Goal: Task Accomplishment & Management: Complete application form

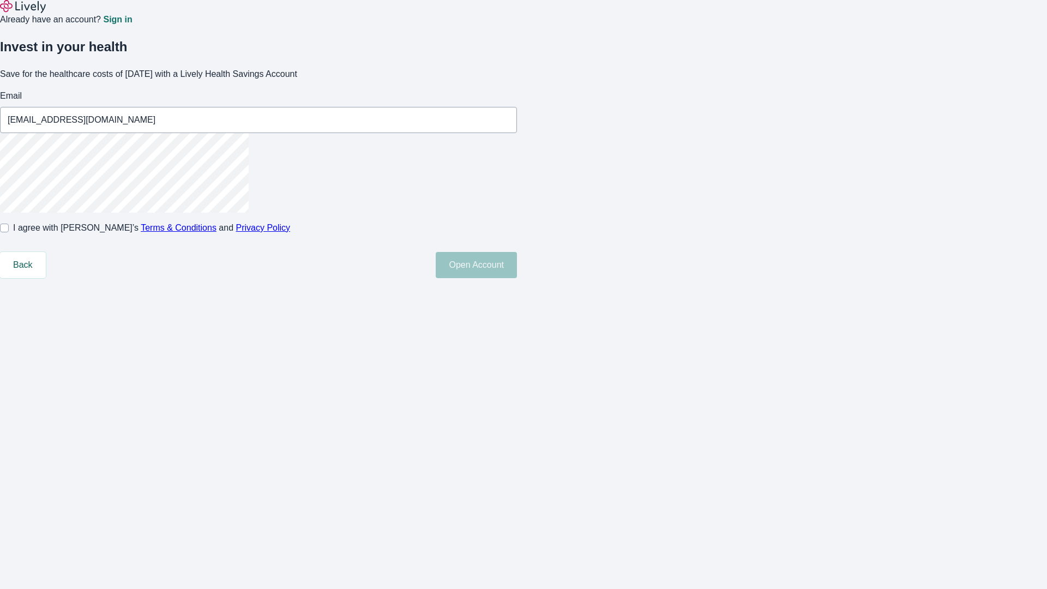
click at [9, 232] on input "I agree with Lively’s Terms & Conditions and Privacy Policy" at bounding box center [4, 227] width 9 height 9
checkbox input "true"
click at [517, 278] on button "Open Account" at bounding box center [475, 265] width 81 height 26
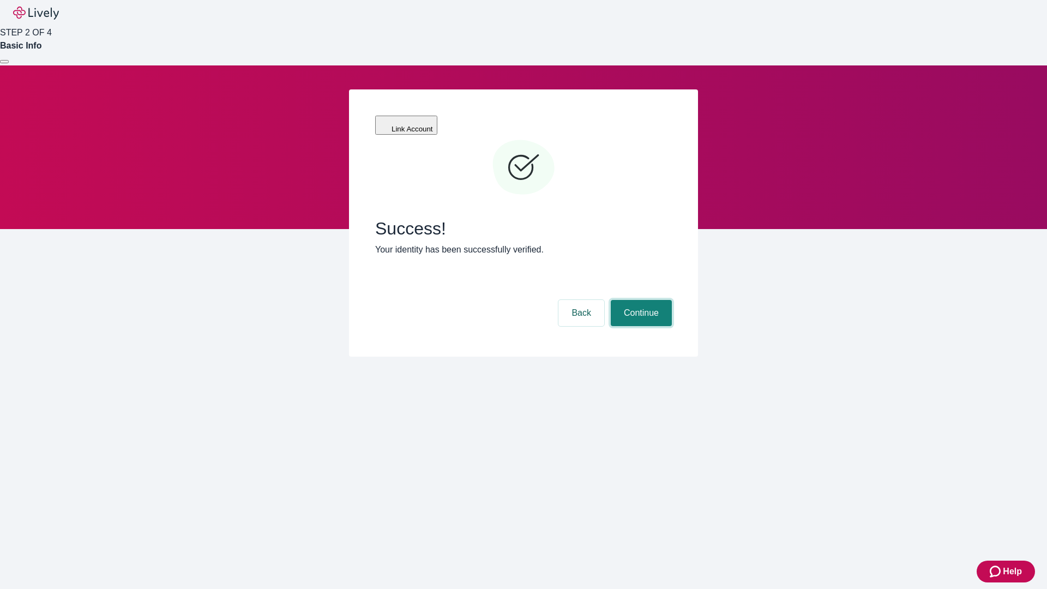
click at [639, 300] on button "Continue" at bounding box center [640, 313] width 61 height 26
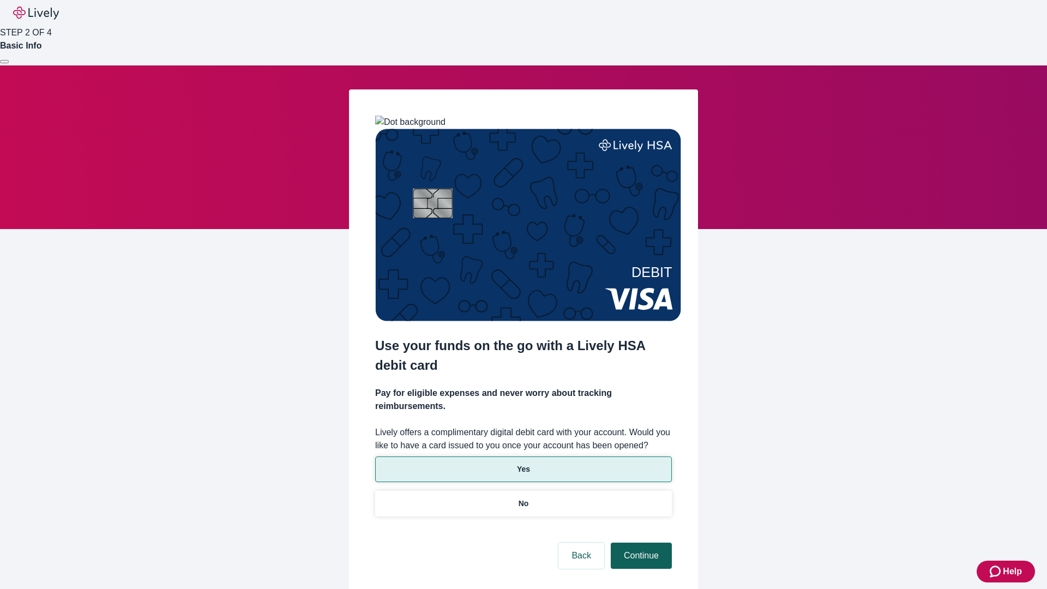
click at [523, 463] on p "Yes" at bounding box center [523, 468] width 13 height 11
click at [639, 542] on button "Continue" at bounding box center [640, 555] width 61 height 26
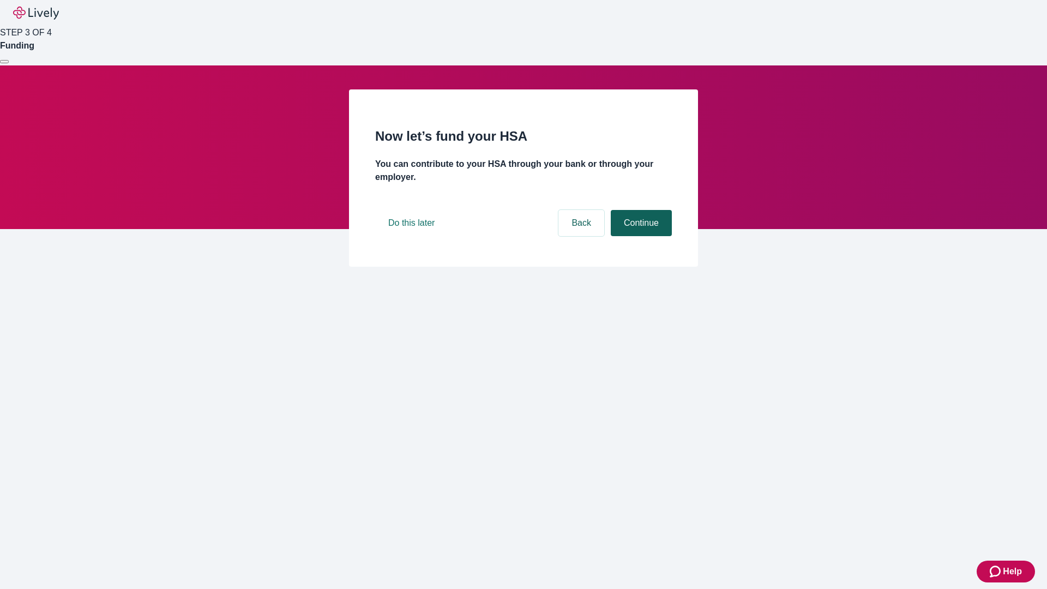
click at [639, 236] on button "Continue" at bounding box center [640, 223] width 61 height 26
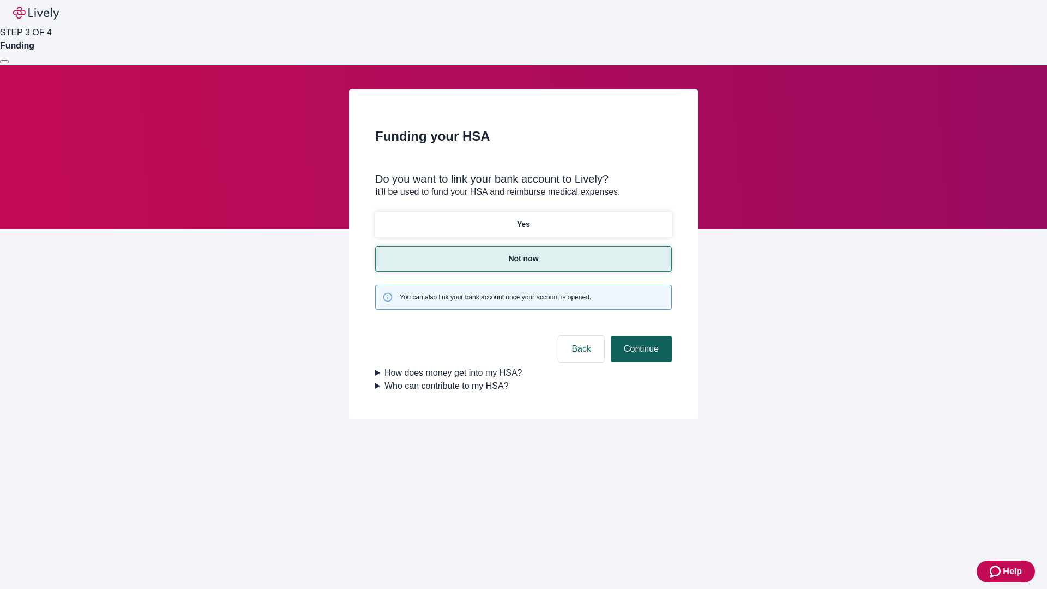
click at [639, 336] on button "Continue" at bounding box center [640, 349] width 61 height 26
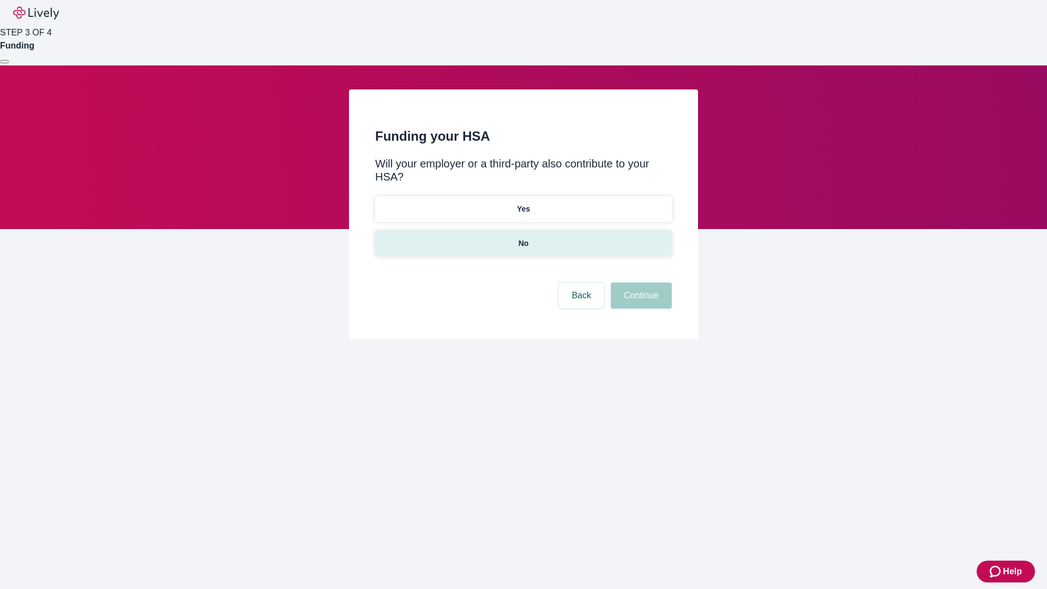
click at [523, 238] on p "No" at bounding box center [523, 243] width 10 height 11
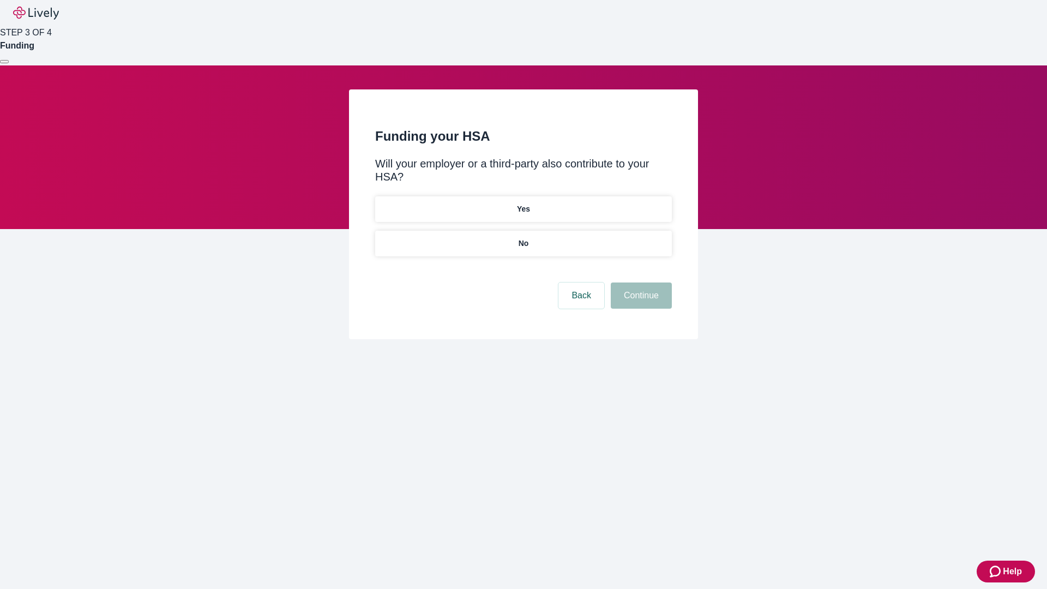
click at [639, 282] on button "Continue" at bounding box center [640, 295] width 61 height 26
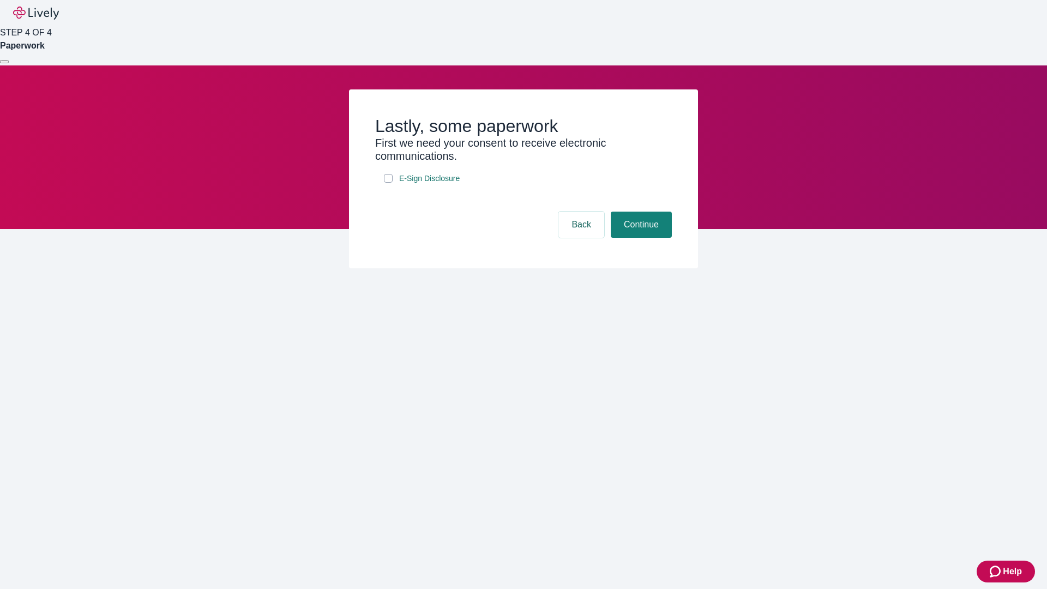
click at [388, 183] on input "E-Sign Disclosure" at bounding box center [388, 178] width 9 height 9
checkbox input "true"
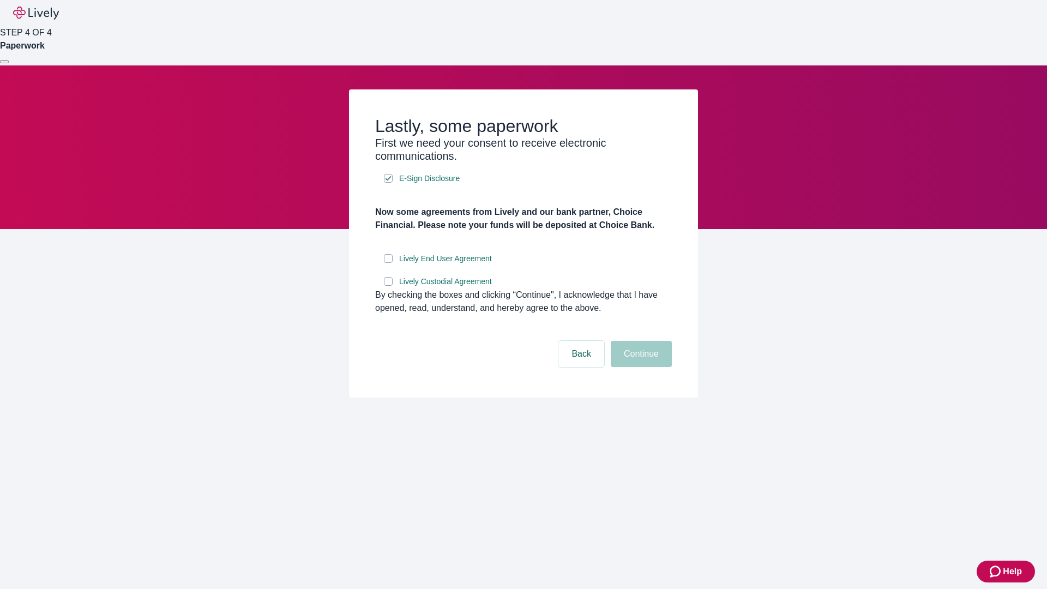
click at [388, 263] on input "Lively End User Agreement" at bounding box center [388, 258] width 9 height 9
checkbox input "true"
click at [388, 286] on input "Lively Custodial Agreement" at bounding box center [388, 281] width 9 height 9
checkbox input "true"
click at [639, 367] on button "Continue" at bounding box center [640, 354] width 61 height 26
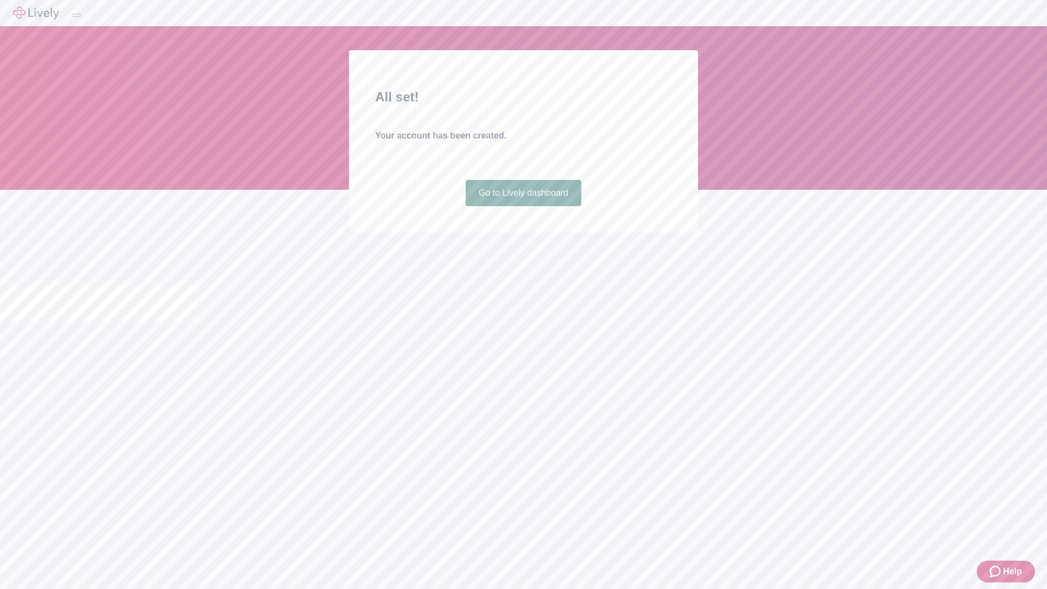
click at [523, 206] on link "Go to Lively dashboard" at bounding box center [523, 193] width 116 height 26
